Goal: Information Seeking & Learning: Learn about a topic

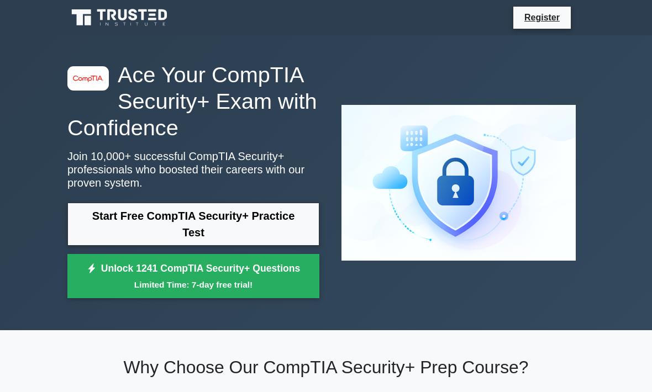
click at [79, 243] on link "Start Free CompTIA Security+ Practice Test" at bounding box center [193, 224] width 252 height 43
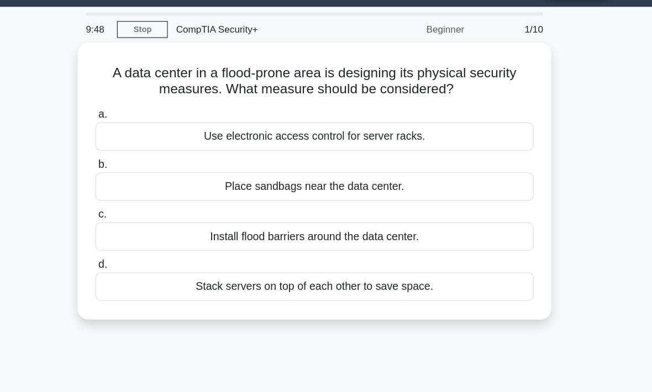
click at [147, 212] on div "Install flood barriers around the data center." at bounding box center [326, 223] width 358 height 23
click at [147, 202] on input "c. Install flood barriers around the data center." at bounding box center [147, 205] width 0 height 7
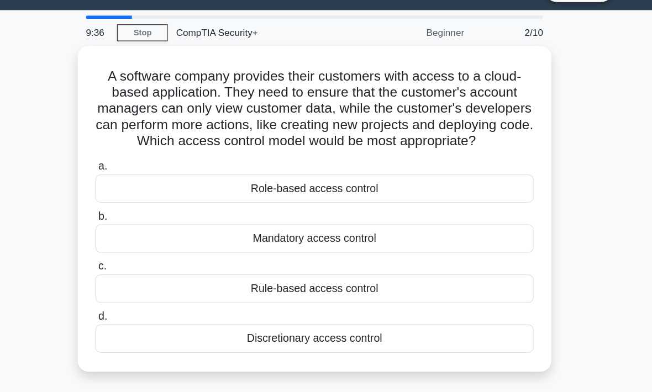
click at [416, 170] on div "Role-based access control" at bounding box center [326, 181] width 358 height 23
click at [147, 160] on input "a. Role-based access control" at bounding box center [147, 163] width 0 height 7
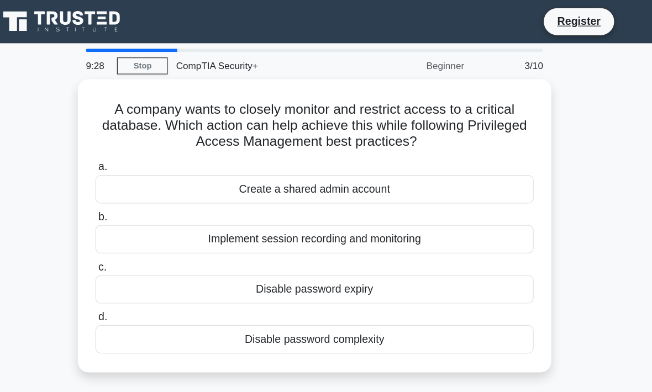
click at [412, 190] on div "Implement session recording and monitoring" at bounding box center [326, 195] width 358 height 23
click at [147, 181] on input "b. Implement session recording and monitoring" at bounding box center [147, 177] width 0 height 7
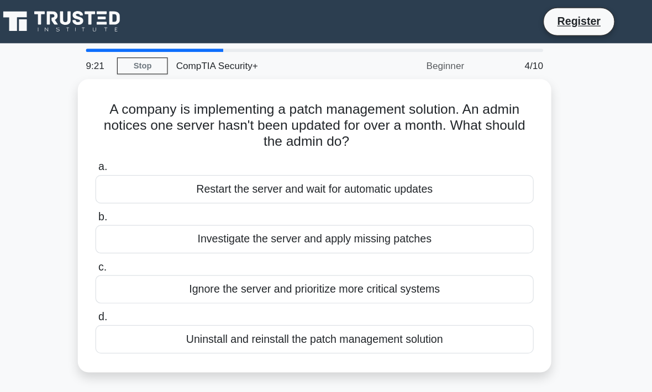
click at [418, 187] on div "Investigate the server and apply missing patches" at bounding box center [326, 195] width 358 height 23
click at [147, 181] on input "b. Investigate the server and apply missing patches" at bounding box center [147, 177] width 0 height 7
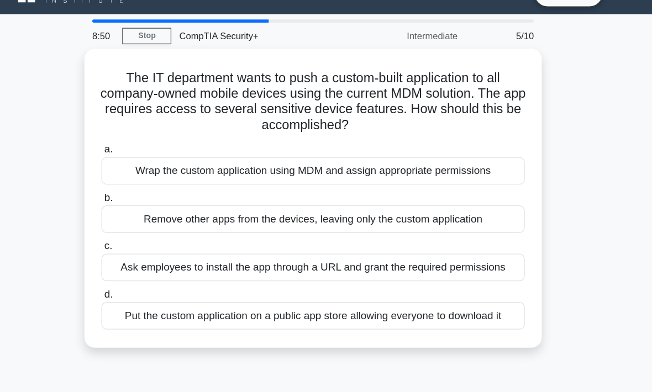
click at [417, 156] on div "Wrap the custom application using MDM and assign appropriate permissions" at bounding box center [326, 167] width 358 height 23
click at [147, 151] on input "a. Wrap the custom application using MDM and assign appropriate permissions" at bounding box center [147, 149] width 0 height 7
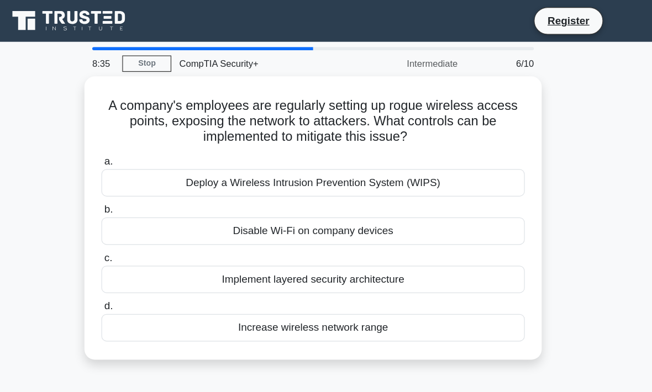
click at [415, 151] on div "Deploy a Wireless Intrusion Prevention System (WIPS)" at bounding box center [326, 154] width 358 height 23
click at [147, 140] on input "a. Deploy a Wireless Intrusion Prevention System (WIPS)" at bounding box center [147, 136] width 0 height 7
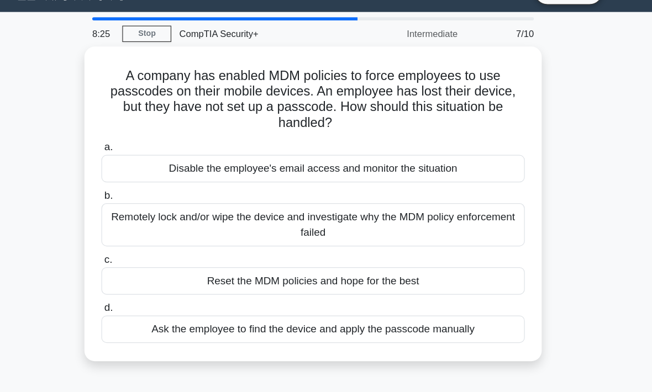
click at [424, 197] on div "Remotely lock and/or wipe the device and investigate why the MDM policy enforce…" at bounding box center [326, 215] width 358 height 36
click at [147, 195] on input "b. Remotely lock and/or wipe the device and investigate why the MDM policy enfo…" at bounding box center [147, 190] width 0 height 7
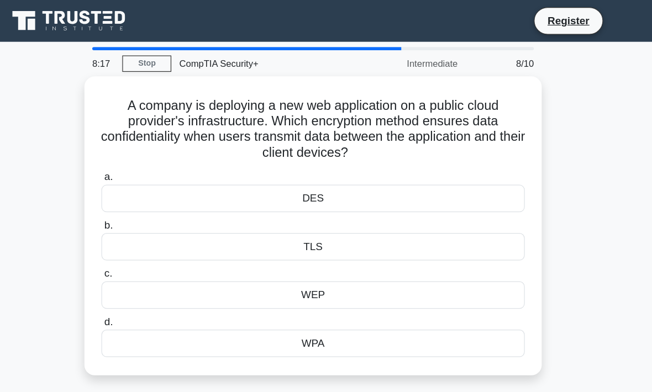
click at [426, 207] on div "TLS" at bounding box center [326, 208] width 358 height 23
click at [147, 195] on input "b. TLS" at bounding box center [147, 190] width 0 height 7
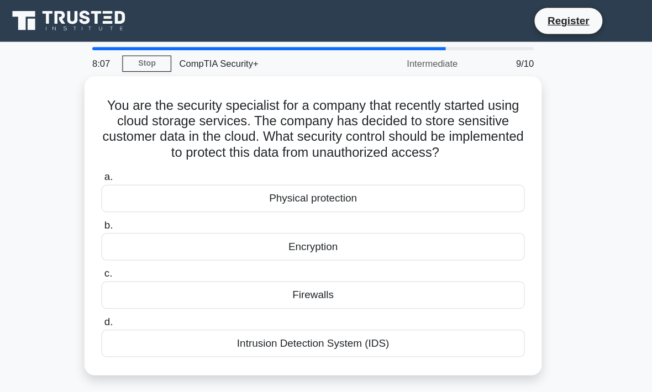
click at [397, 216] on div "Encryption" at bounding box center [326, 208] width 358 height 23
click at [147, 195] on input "b. Encryption" at bounding box center [147, 190] width 0 height 7
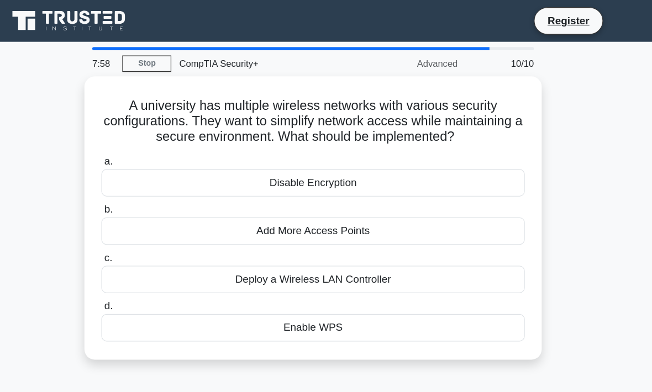
click at [147, 247] on div "Deploy a Wireless LAN Controller" at bounding box center [326, 236] width 358 height 23
click at [147, 222] on input "c. Deploy a Wireless LAN Controller" at bounding box center [147, 218] width 0 height 7
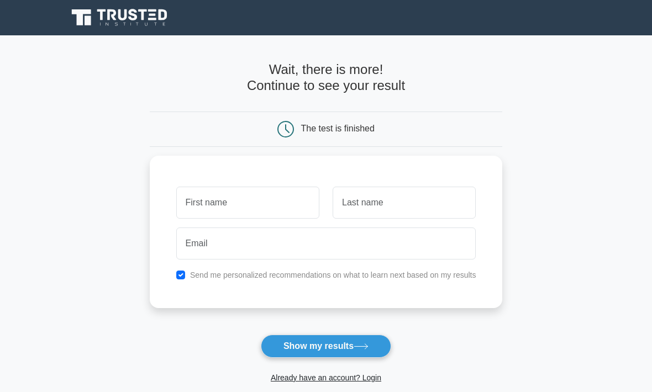
click at [395, 337] on form "Wait, there is more! Continue to see your result The test is finished and the" at bounding box center [326, 234] width 353 height 344
click at [390, 341] on button "Show my results" at bounding box center [326, 346] width 130 height 23
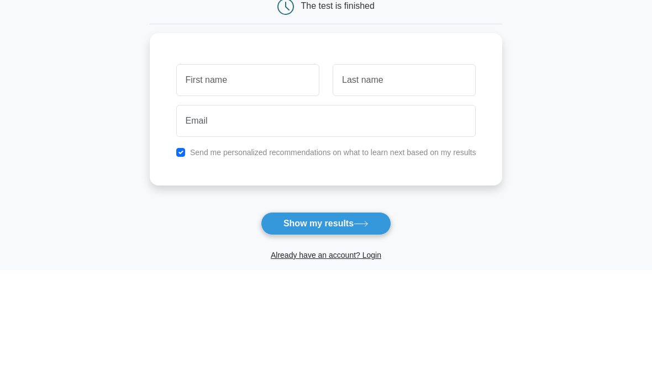
scroll to position [123, 0]
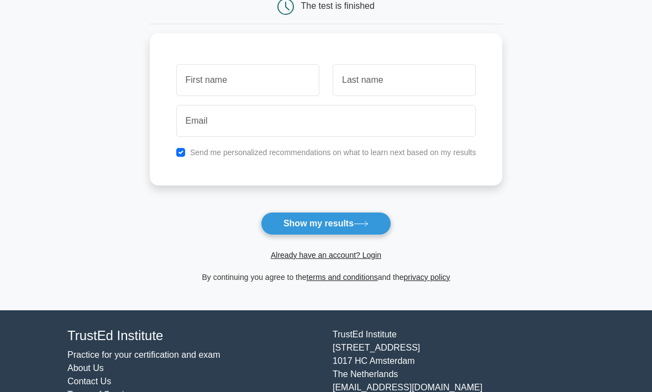
click at [353, 227] on button "Show my results" at bounding box center [326, 223] width 130 height 23
type input "[PERSON_NAME]"
type input "T"
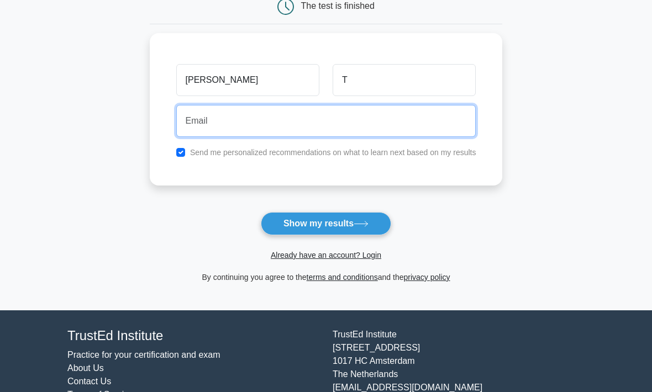
click at [407, 119] on input "email" at bounding box center [326, 122] width 300 height 32
type input "icygamer2054@gmail.com"
click at [326, 223] on button "Show my results" at bounding box center [326, 224] width 130 height 23
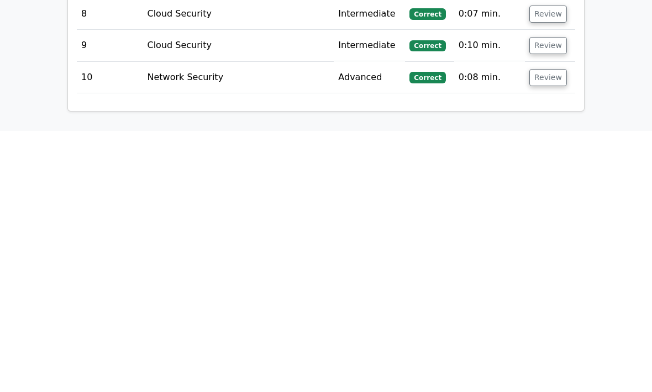
scroll to position [1623, 0]
